Goal: Task Accomplishment & Management: Use online tool/utility

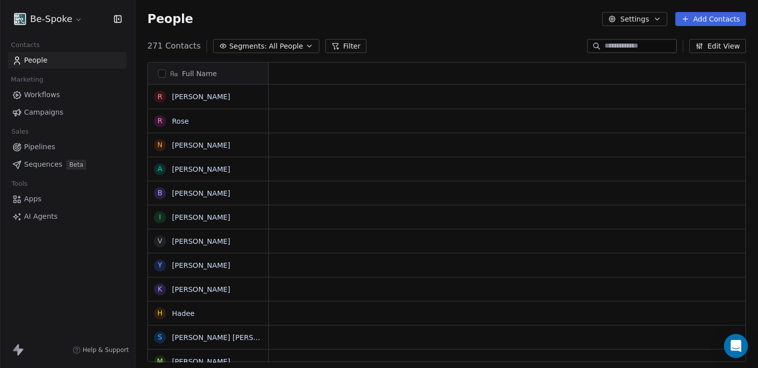
scroll to position [316, 615]
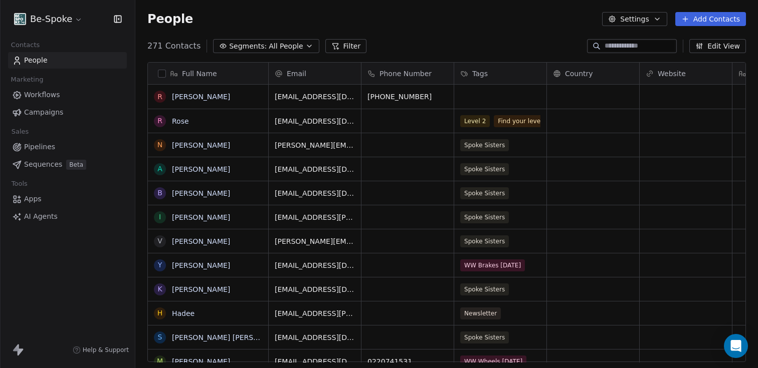
scroll to position [316, 615]
click at [41, 113] on span "Campaigns" at bounding box center [43, 112] width 39 height 11
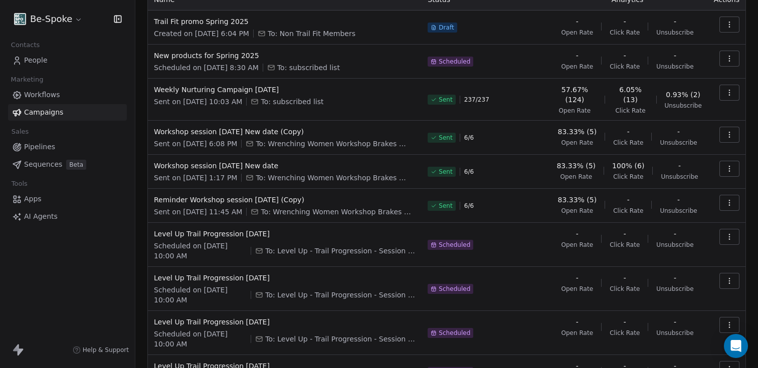
scroll to position [81, 0]
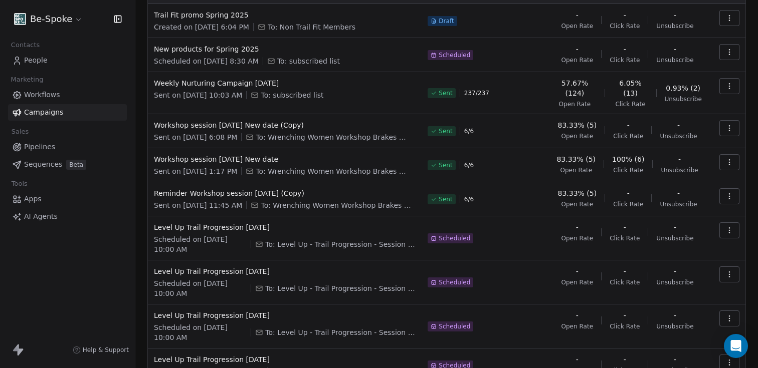
click at [725, 234] on icon "button" at bounding box center [729, 230] width 8 height 8
click at [656, 318] on span "Duplicate" at bounding box center [661, 315] width 38 height 12
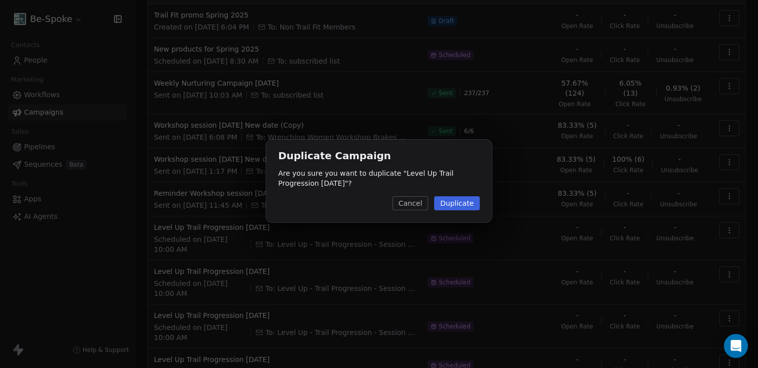
click at [454, 204] on button "Duplicate" at bounding box center [457, 203] width 46 height 14
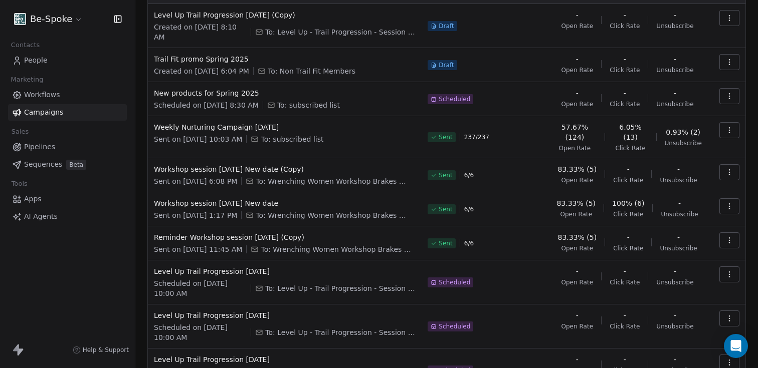
scroll to position [0, 0]
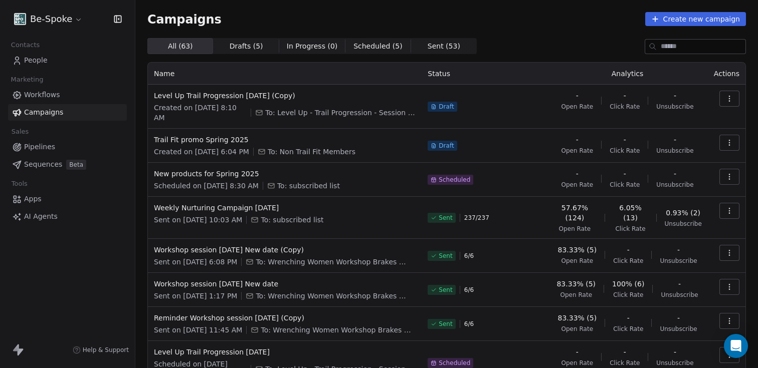
click at [725, 101] on button "button" at bounding box center [729, 99] width 20 height 16
click at [656, 124] on span "Edit" at bounding box center [650, 121] width 16 height 12
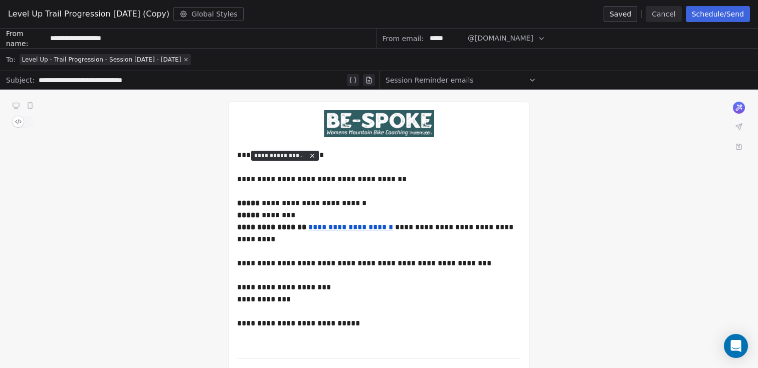
click at [656, 17] on button "Cancel" at bounding box center [663, 14] width 36 height 16
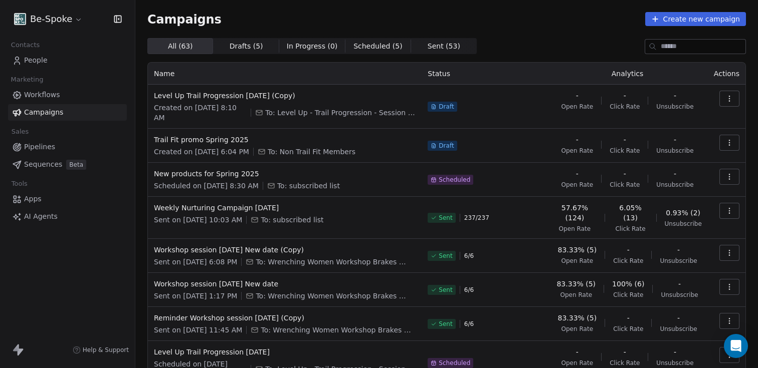
click at [719, 98] on button "button" at bounding box center [729, 99] width 20 height 16
click at [662, 134] on span "Rename" at bounding box center [658, 137] width 33 height 12
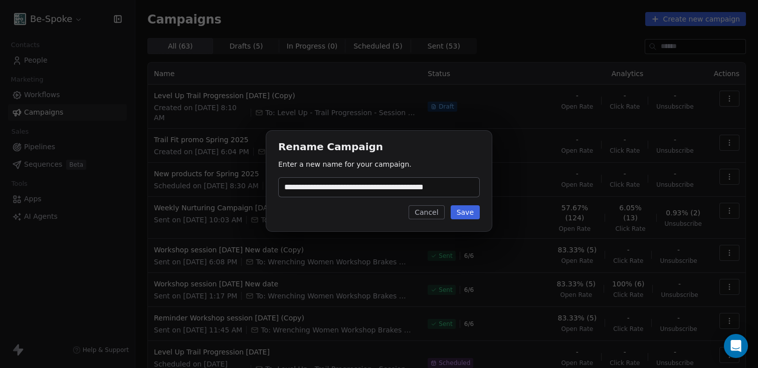
drag, startPoint x: 319, startPoint y: 186, endPoint x: 376, endPoint y: 186, distance: 56.6
click at [376, 186] on input "**********" at bounding box center [379, 187] width 200 height 19
type input "**********"
click at [464, 213] on button "Save" at bounding box center [464, 212] width 29 height 14
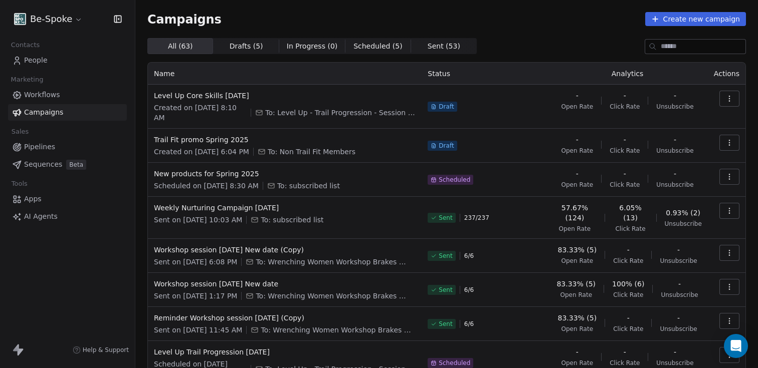
click at [27, 96] on span "Workflows" at bounding box center [42, 95] width 36 height 11
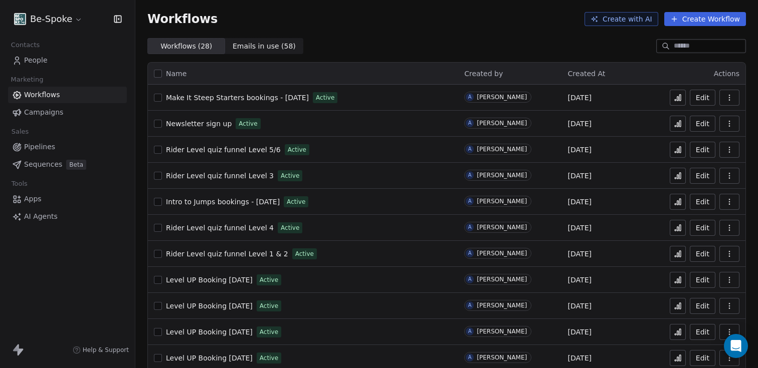
click at [687, 22] on button "Create Workflow" at bounding box center [705, 19] width 82 height 14
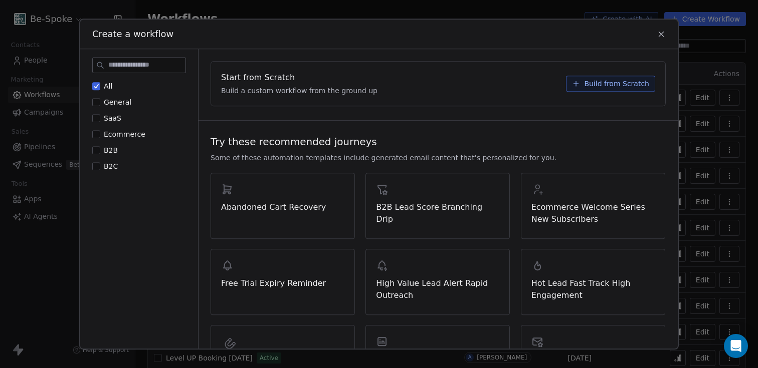
click at [633, 86] on span "Build from Scratch" at bounding box center [616, 84] width 65 height 10
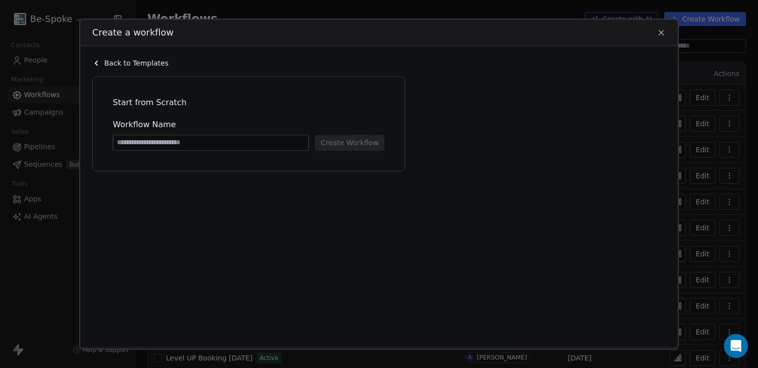
click at [166, 138] on input at bounding box center [210, 142] width 195 height 15
type input "**********"
click at [365, 138] on button "Create Workflow" at bounding box center [350, 143] width 70 height 16
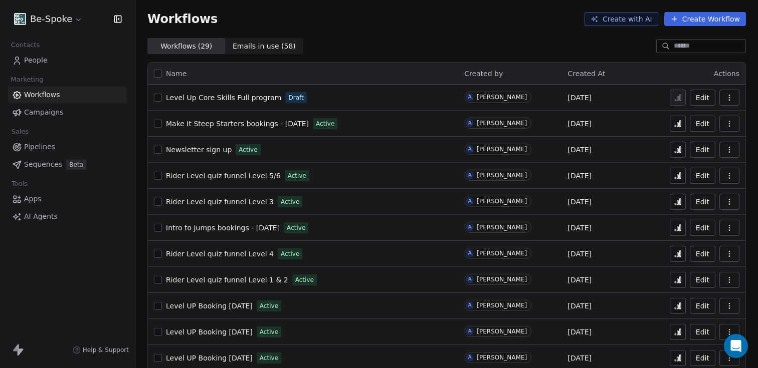
click at [204, 229] on span "Intro to Jumps bookings - 4th oct 2025" at bounding box center [223, 228] width 114 height 8
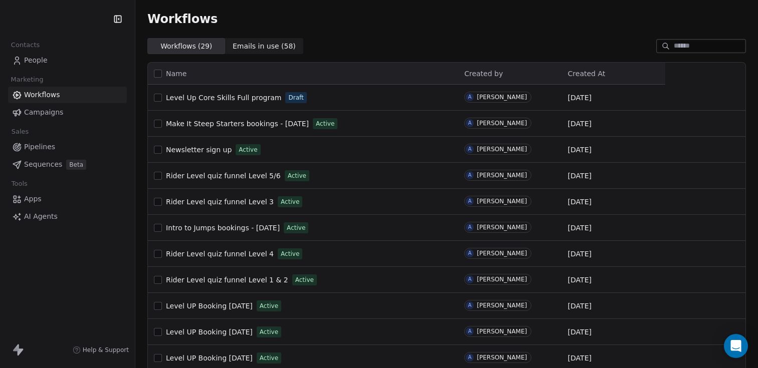
click at [229, 98] on span "Level Up Core Skills Full program" at bounding box center [223, 98] width 115 height 8
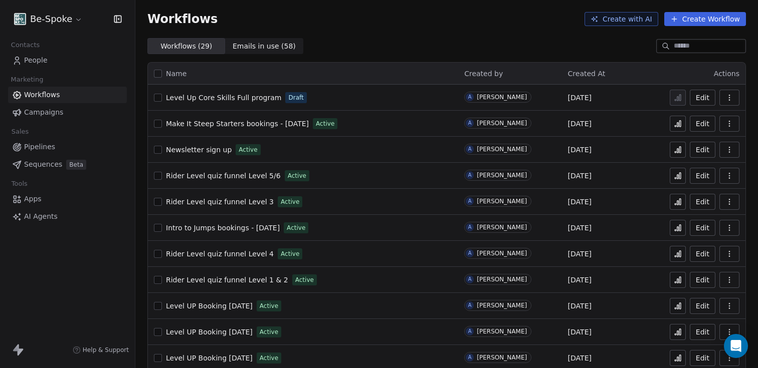
click at [229, 98] on span "Level Up Core Skills Full program" at bounding box center [223, 98] width 115 height 8
click at [205, 93] on link "Level Up Core Skills Full program" at bounding box center [223, 98] width 115 height 10
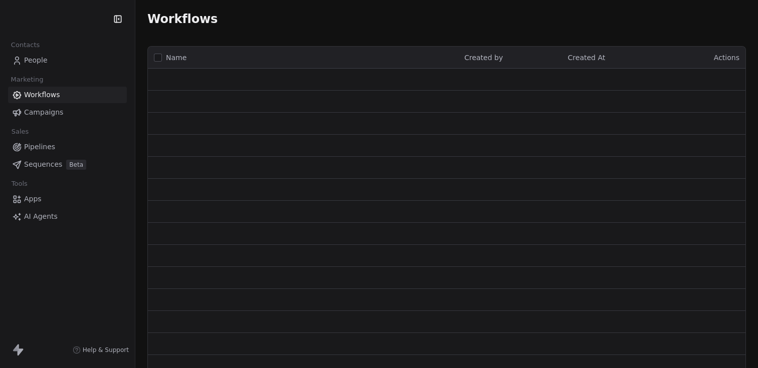
click at [35, 61] on span "People" at bounding box center [36, 60] width 24 height 11
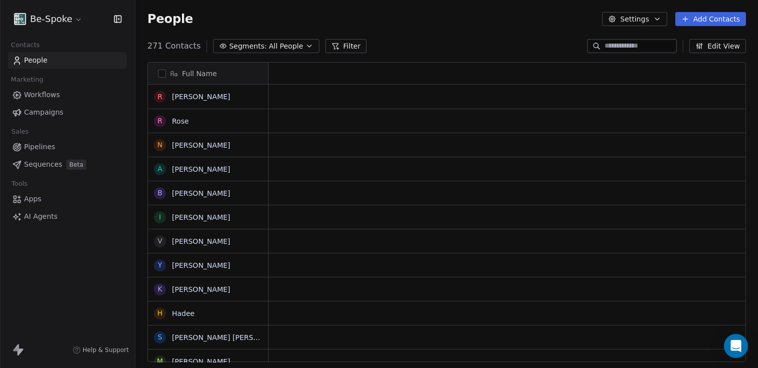
scroll to position [316, 615]
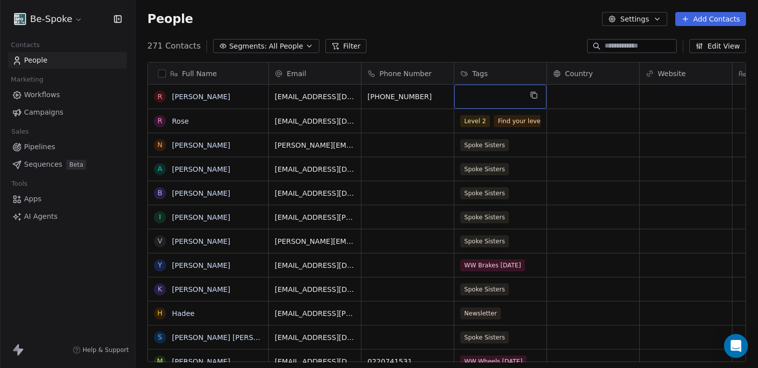
click at [491, 96] on div "grid" at bounding box center [500, 97] width 92 height 24
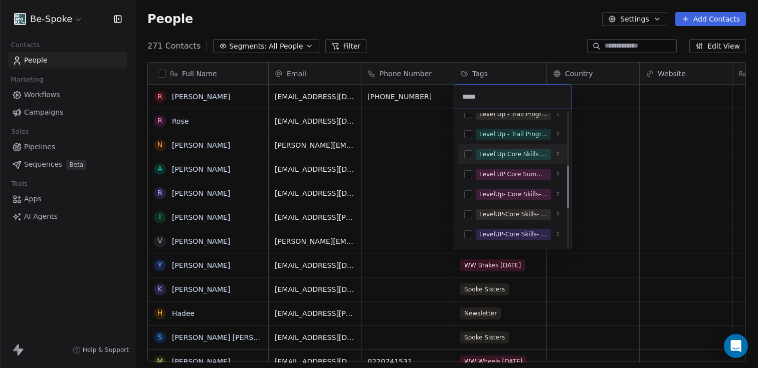
scroll to position [182, 0]
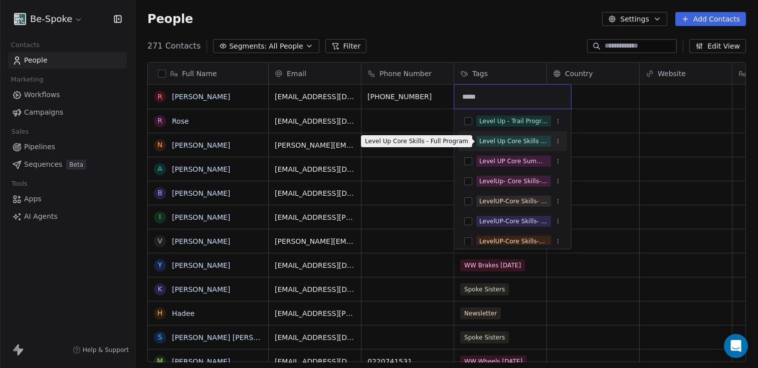
type input "*****"
click at [519, 142] on div "Level Up Core Skills - Full Program" at bounding box center [513, 141] width 69 height 9
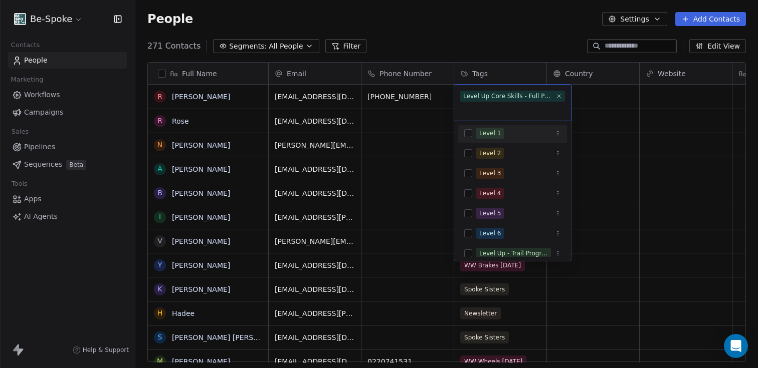
click at [585, 121] on html "Be-Spoke Contacts People Marketing Workflows Campaigns Sales Pipelines Sequence…" at bounding box center [379, 184] width 758 height 368
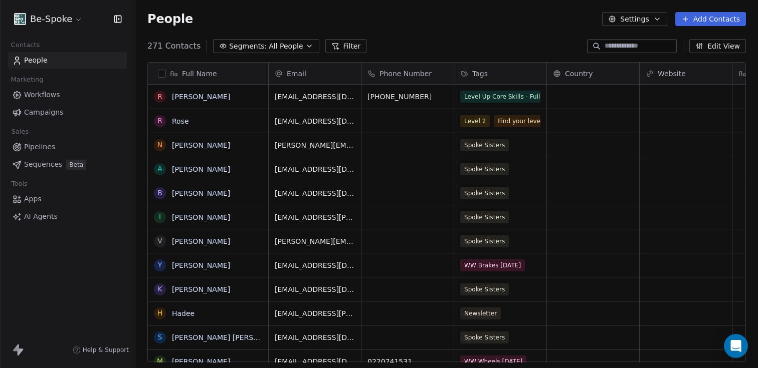
click at [37, 103] on link "Workflows" at bounding box center [67, 95] width 119 height 17
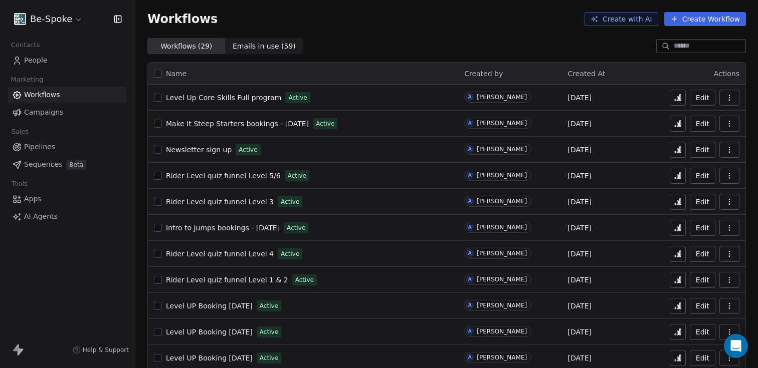
click at [669, 126] on button at bounding box center [677, 124] width 16 height 16
click at [679, 98] on icon at bounding box center [680, 98] width 2 height 6
click at [673, 97] on icon at bounding box center [677, 98] width 8 height 8
